Goal: Task Accomplishment & Management: Use online tool/utility

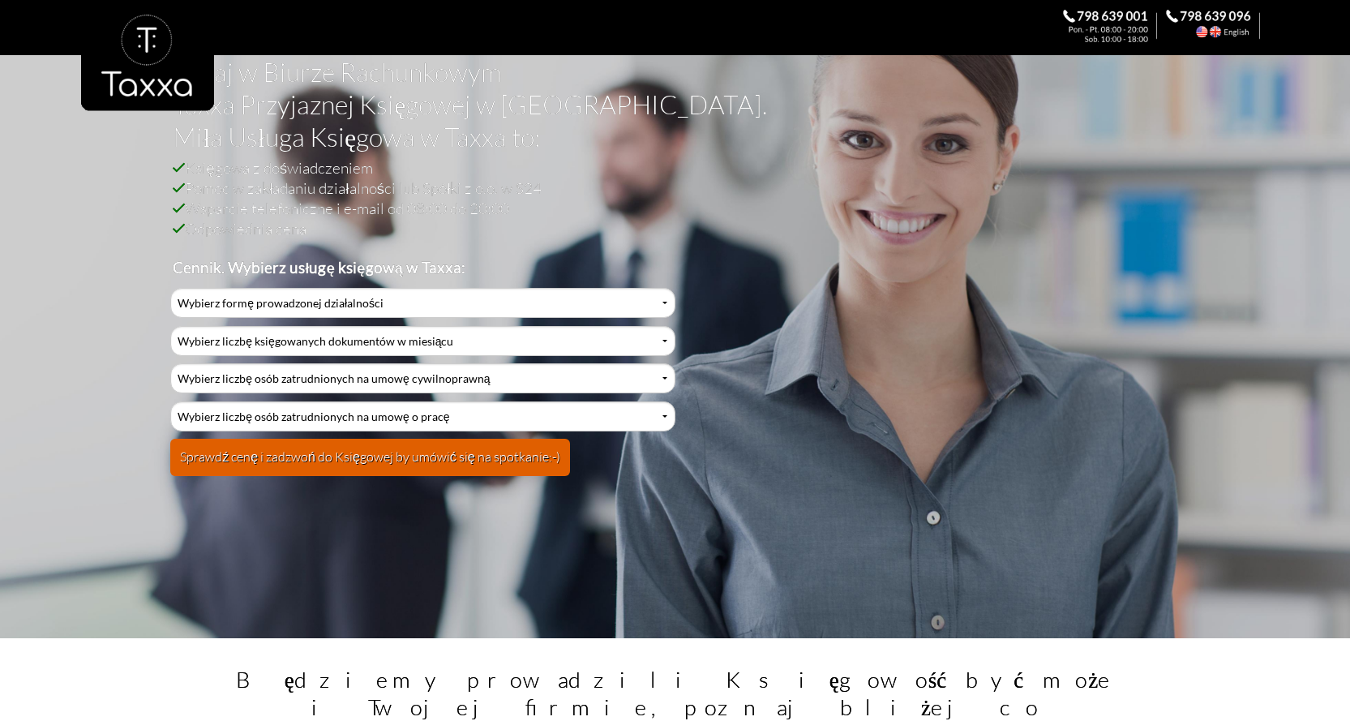
scroll to position [162, 0]
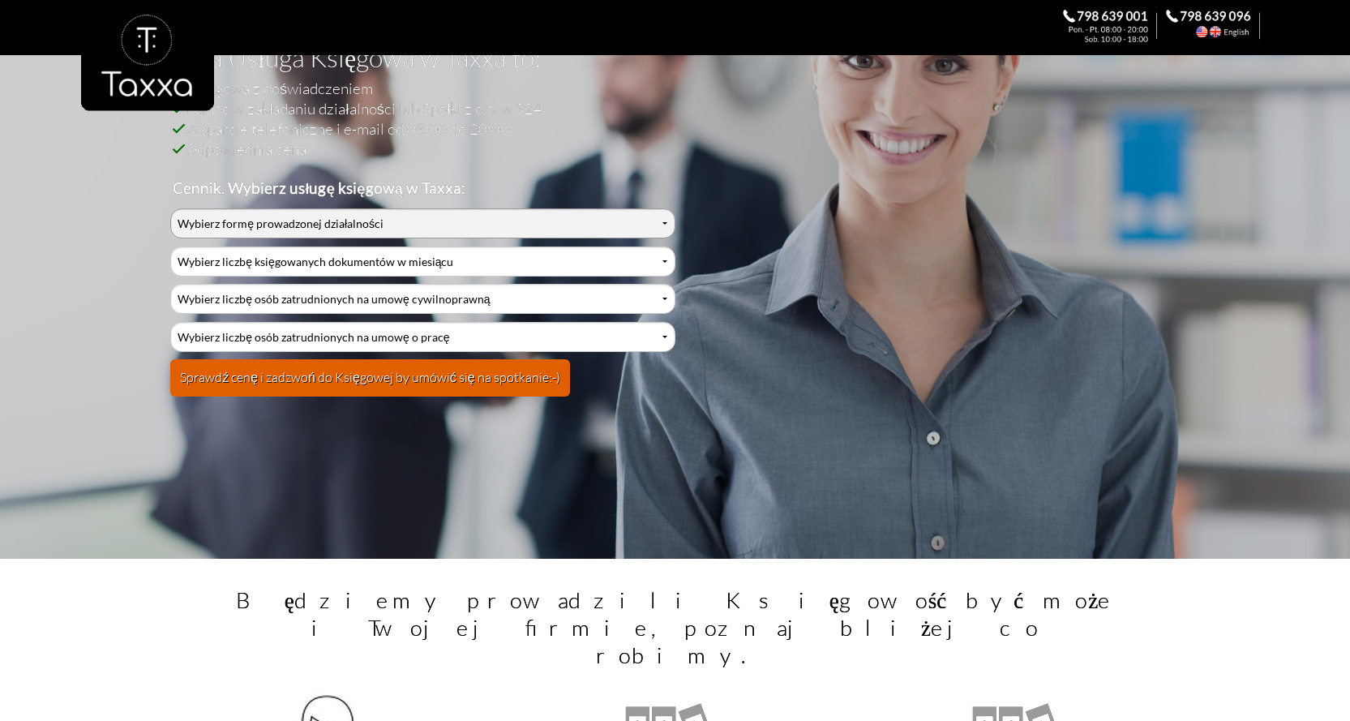
click at [307, 223] on select "Wybierz formę prowadzonej działalności Działalność jednoosobowa Działalność jed…" at bounding box center [422, 223] width 504 height 30
select select "2"
click at [170, 208] on select "Wybierz formę prowadzonej działalności Działalność jednoosobowa Działalność jed…" at bounding box center [422, 223] width 504 height 30
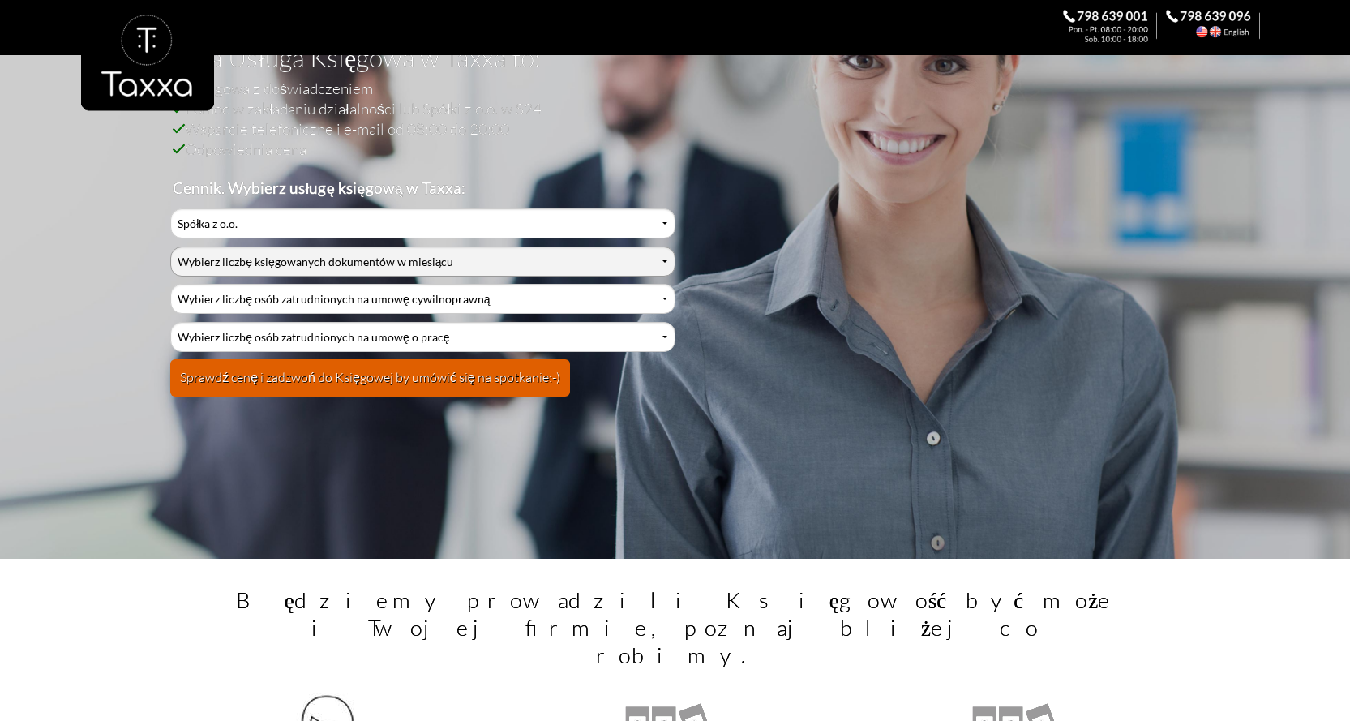
click at [281, 262] on select "Wybierz liczbę księgowanych dokumentów w miesiącu 0-1 2-3 4-5 6-10 11-20 21-30 …" at bounding box center [422, 262] width 504 height 30
select select "5"
click at [170, 247] on select "Wybierz liczbę księgowanych dokumentów w miesiącu 0-1 2-3 4-5 6-10 11-20 21-30 …" at bounding box center [422, 262] width 504 height 30
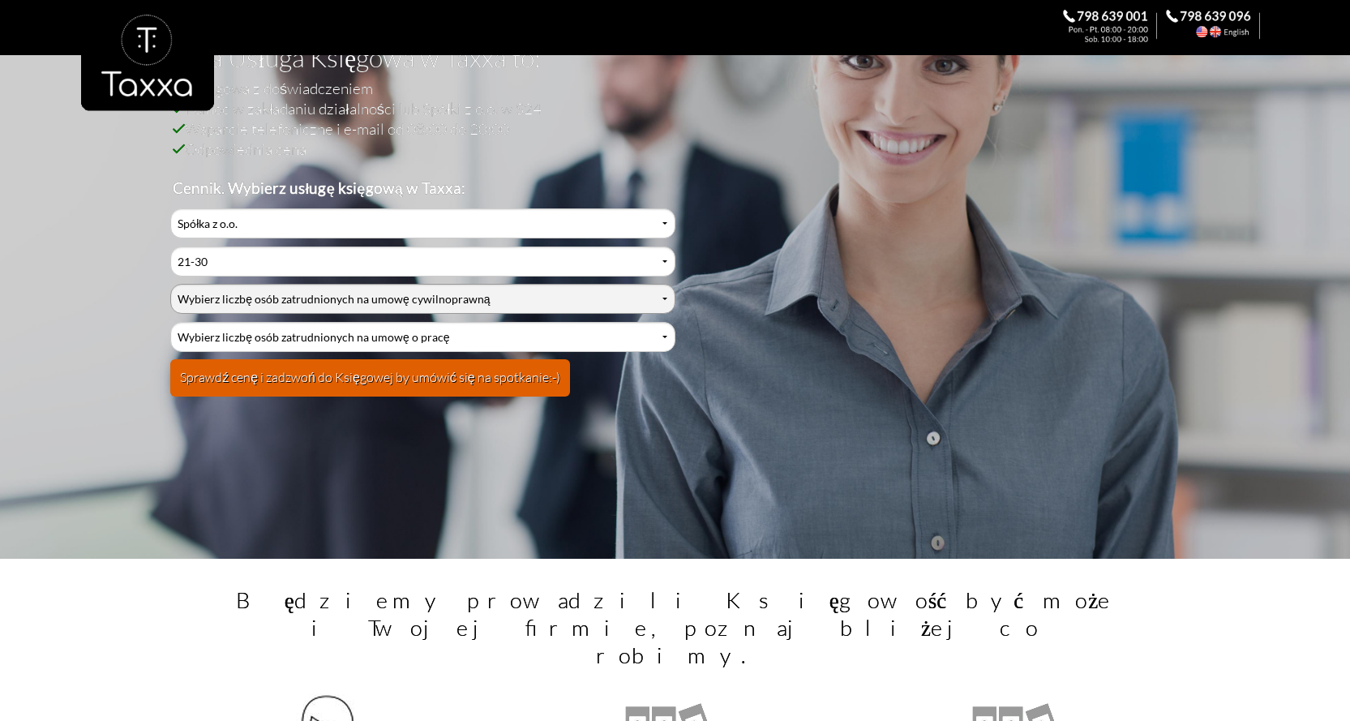
click at [285, 297] on select "Wybierz liczbę osób zatrudnionych na umowę cywilnoprawną 0 1 2 3 4 5 6 7 8 9 10…" at bounding box center [422, 299] width 504 height 30
select select "0"
click at [170, 284] on select "Wybierz liczbę osób zatrudnionych na umowę cywilnoprawną 0 1 2 3 4 5 6 7 8 9 10…" at bounding box center [422, 299] width 504 height 30
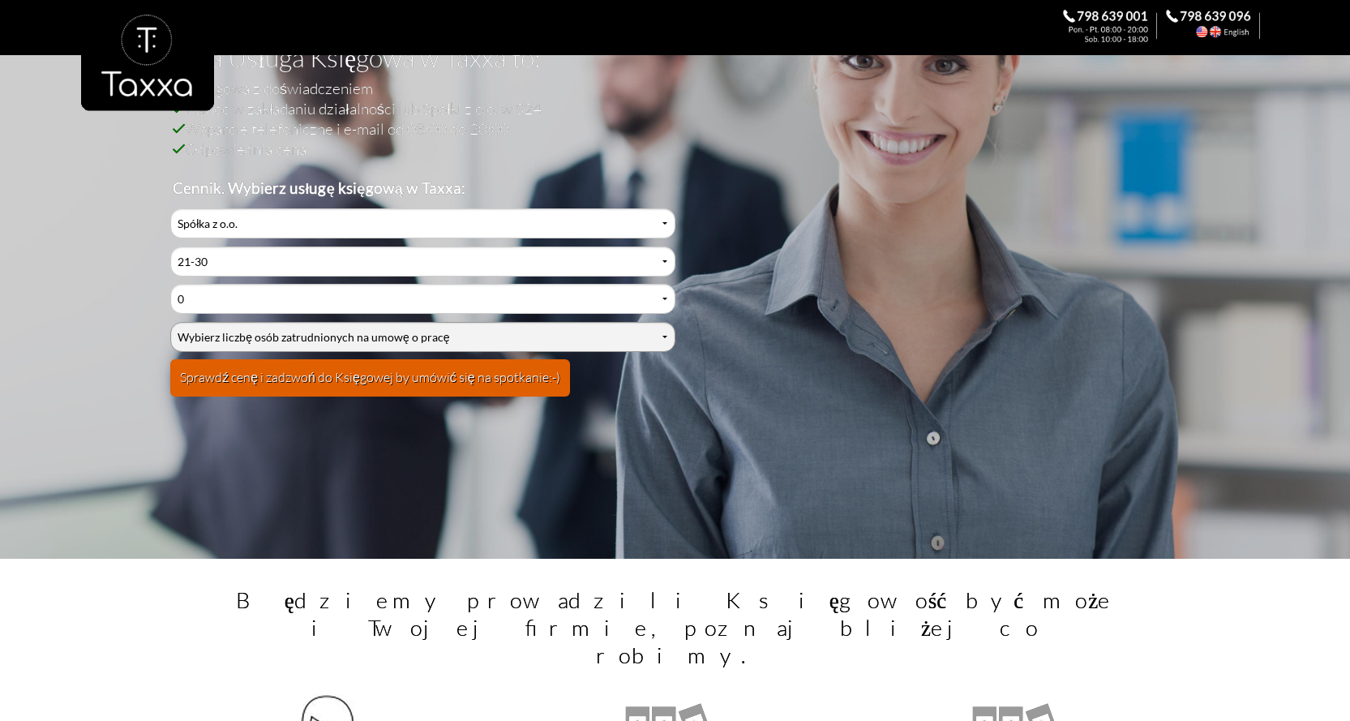
click at [258, 340] on select "Wybierz liczbę osób zatrudnionych na umowę o pracę 0 1 2 3 4 5 6 7 8 9 10 11 12…" at bounding box center [422, 337] width 504 height 30
select select "0"
click at [170, 322] on select "Wybierz liczbę osób zatrudnionych na umowę o pracę 0 1 2 3 4 5 6 7 8 9 10 11 12…" at bounding box center [422, 337] width 504 height 30
click at [246, 374] on button "Sprawdź cenę i zadzwoń do Księgowej by umówić się na spotkanie:-)" at bounding box center [370, 377] width 400 height 37
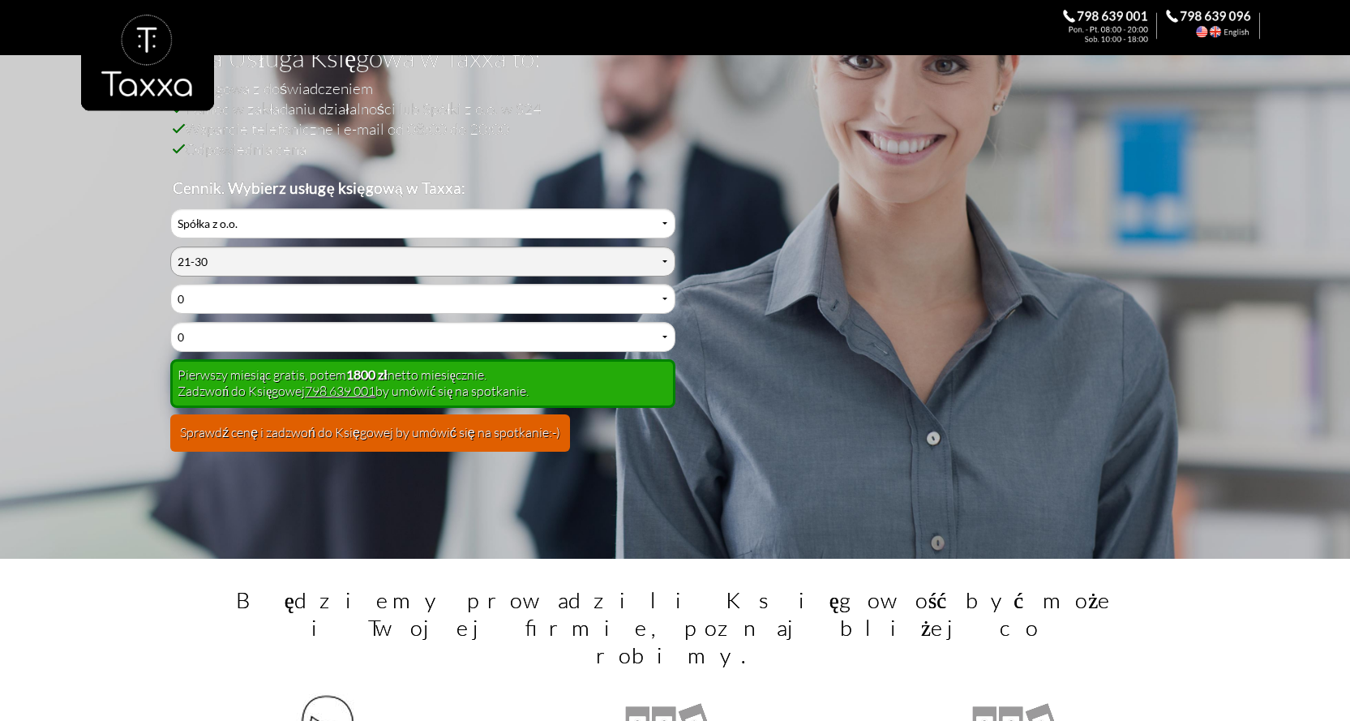
click at [230, 260] on select "Wybierz liczbę księgowanych dokumentów w miesiącu 0-1 2-3 4-5 6-10 11-20 21-30 …" at bounding box center [422, 262] width 504 height 30
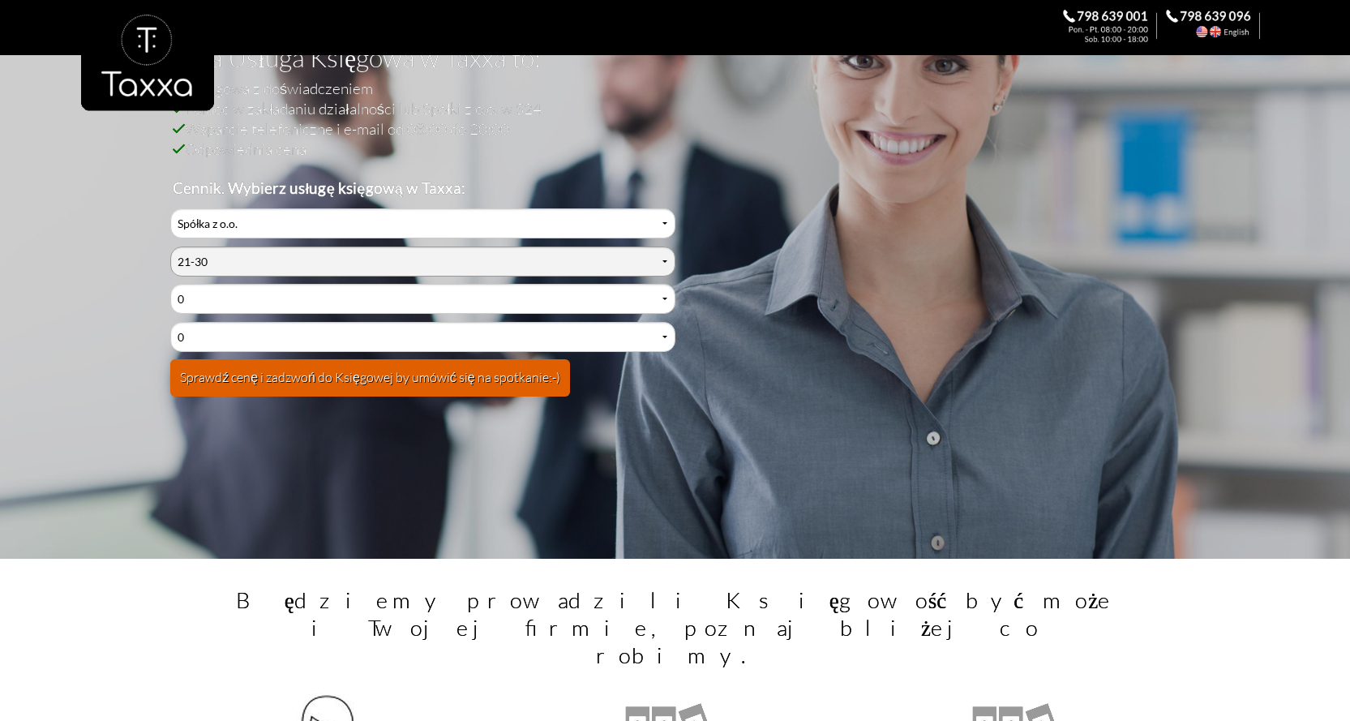
select select "4"
click at [170, 247] on select "Wybierz liczbę księgowanych dokumentów w miesiącu 0-1 2-3 4-5 6-10 11-20 21-30 …" at bounding box center [422, 262] width 504 height 30
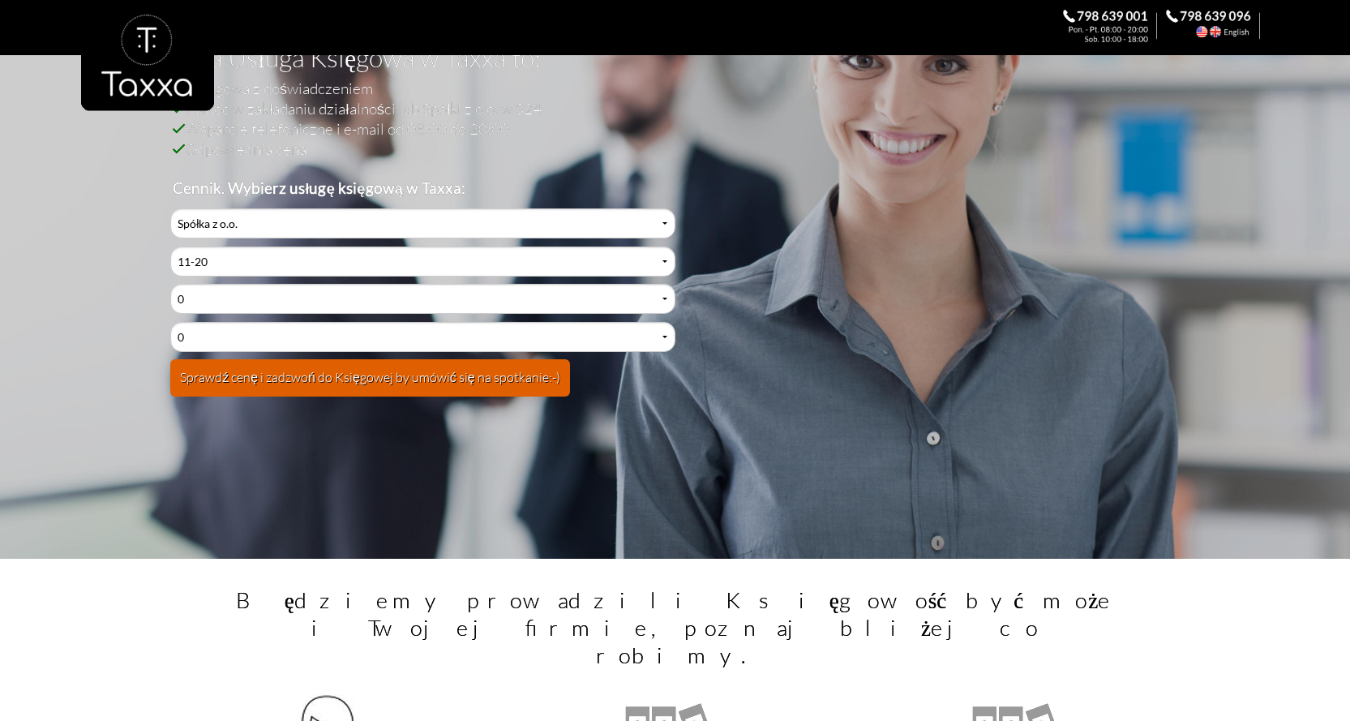
click at [260, 380] on button "Sprawdź cenę i zadzwoń do Księgowej by umówić się na spotkanie:-)" at bounding box center [370, 377] width 400 height 37
